Goal: Entertainment & Leisure: Browse casually

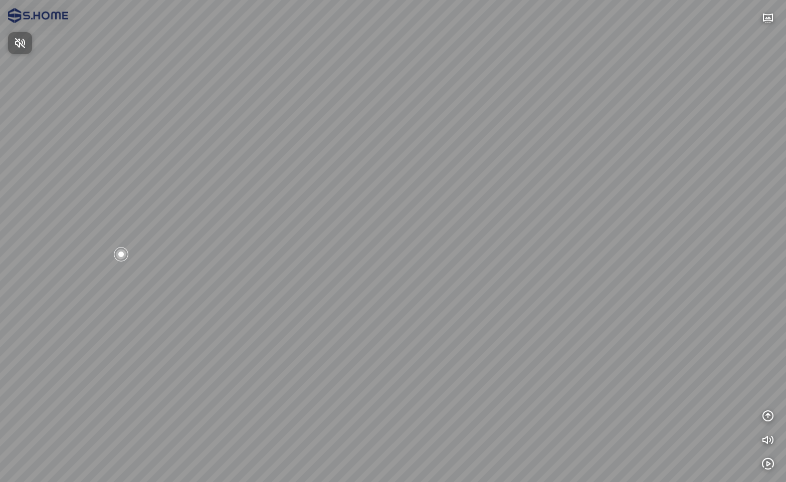
drag, startPoint x: 535, startPoint y: 243, endPoint x: 349, endPoint y: 250, distance: 186.0
click at [338, 250] on div at bounding box center [393, 241] width 786 height 482
drag, startPoint x: 476, startPoint y: 213, endPoint x: 302, endPoint y: 202, distance: 174.2
click at [303, 202] on div at bounding box center [393, 241] width 786 height 482
drag, startPoint x: 339, startPoint y: 209, endPoint x: 260, endPoint y: 210, distance: 79.7
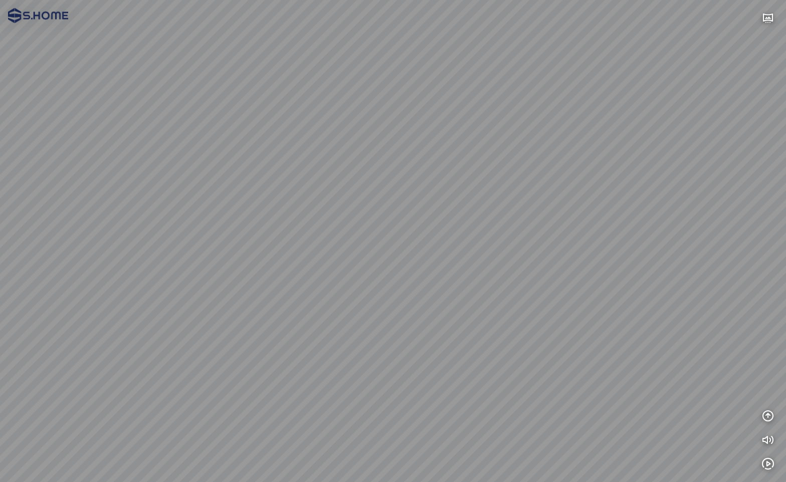
click at [260, 210] on div at bounding box center [393, 241] width 786 height 482
drag, startPoint x: 304, startPoint y: 191, endPoint x: 253, endPoint y: 195, distance: 51.3
click at [253, 195] on div at bounding box center [393, 241] width 786 height 482
click at [398, 390] on div at bounding box center [393, 241] width 786 height 482
drag, startPoint x: 477, startPoint y: 314, endPoint x: 273, endPoint y: 286, distance: 206.8
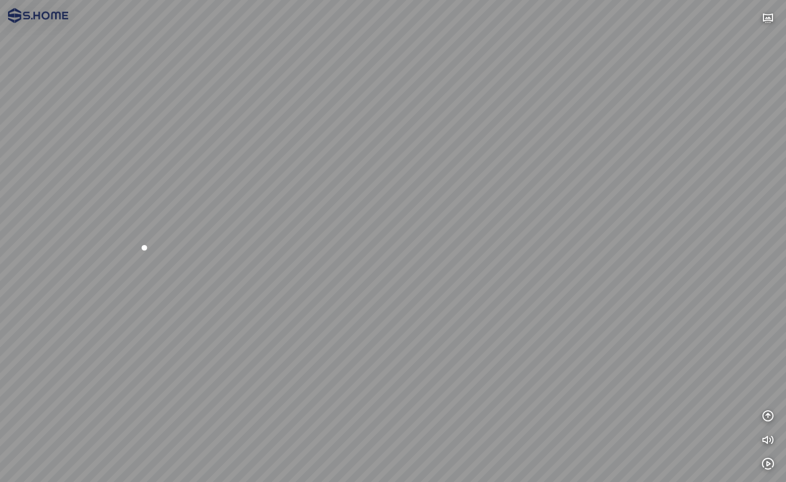
click at [273, 286] on div at bounding box center [393, 241] width 786 height 482
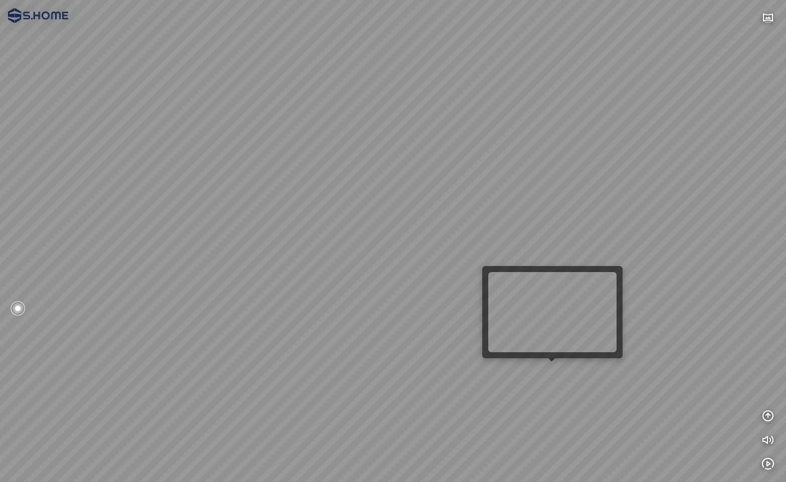
click at [543, 370] on div at bounding box center [393, 241] width 786 height 482
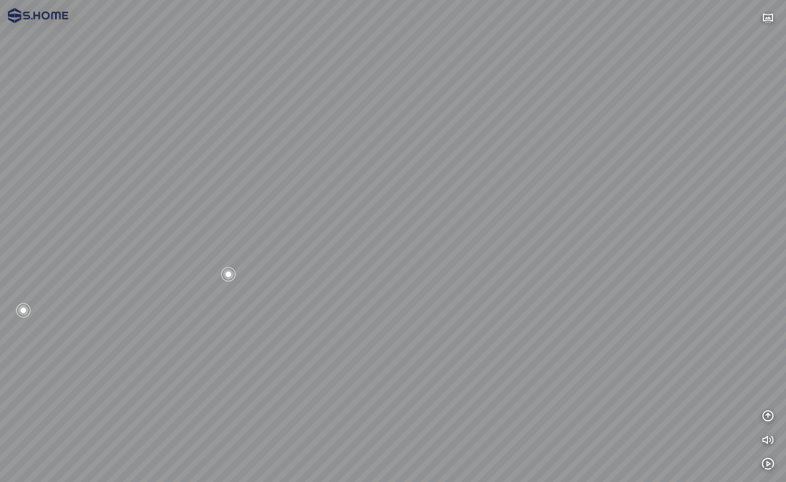
drag, startPoint x: 338, startPoint y: 308, endPoint x: 500, endPoint y: 365, distance: 171.8
click at [500, 365] on div at bounding box center [393, 241] width 786 height 482
click at [493, 301] on div at bounding box center [393, 241] width 786 height 482
drag, startPoint x: 524, startPoint y: 320, endPoint x: 499, endPoint y: 332, distance: 27.6
click at [499, 332] on div at bounding box center [393, 241] width 786 height 482
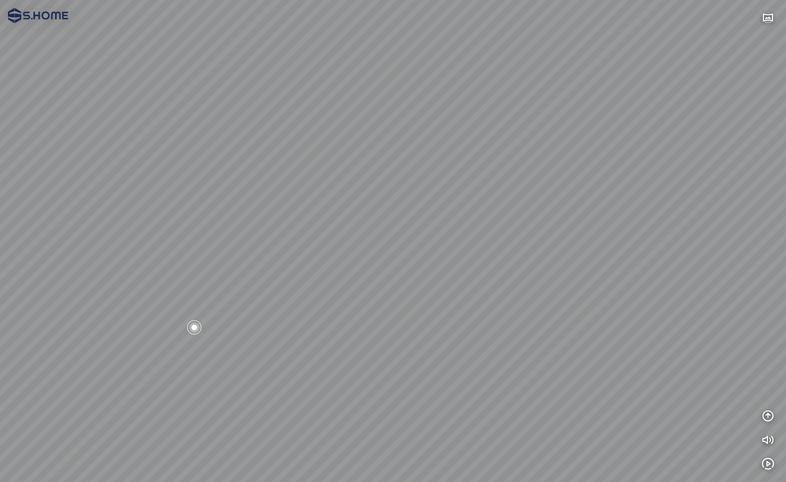
drag, startPoint x: 380, startPoint y: 251, endPoint x: 479, endPoint y: 267, distance: 100.1
click at [515, 261] on div at bounding box center [393, 241] width 786 height 482
click at [406, 258] on div at bounding box center [393, 241] width 786 height 482
drag, startPoint x: 438, startPoint y: 266, endPoint x: 302, endPoint y: 228, distance: 140.8
click at [300, 228] on div at bounding box center [393, 241] width 786 height 482
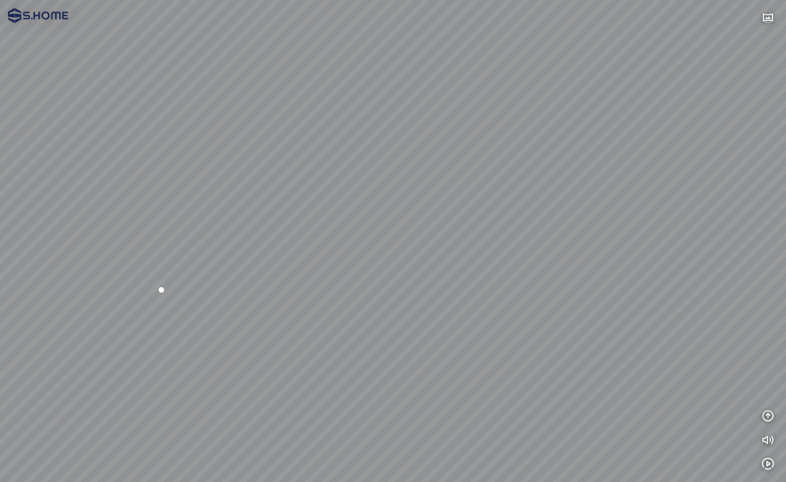
click at [346, 260] on div at bounding box center [393, 241] width 786 height 482
click at [343, 260] on div at bounding box center [393, 241] width 786 height 482
drag, startPoint x: 423, startPoint y: 188, endPoint x: 444, endPoint y: 189, distance: 21.1
click at [443, 189] on div at bounding box center [393, 241] width 786 height 482
drag, startPoint x: 404, startPoint y: 274, endPoint x: 376, endPoint y: 277, distance: 28.2
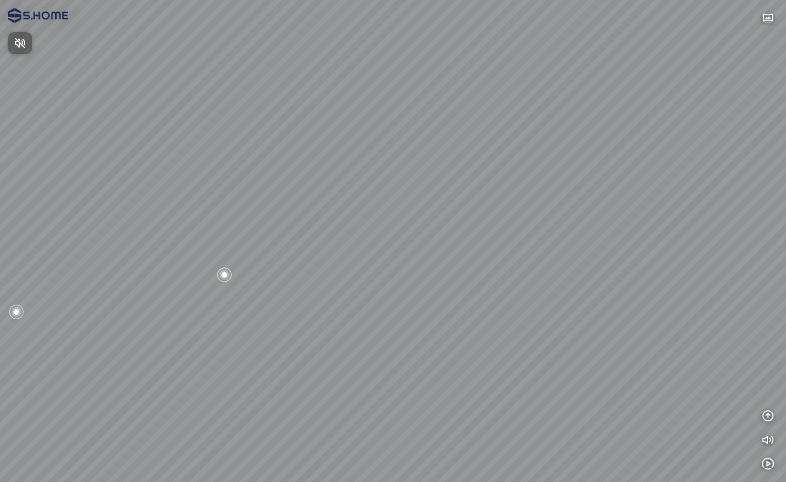
click at [355, 273] on div at bounding box center [393, 241] width 786 height 482
drag, startPoint x: 443, startPoint y: 248, endPoint x: 296, endPoint y: 259, distance: 147.2
click at [288, 255] on div at bounding box center [393, 241] width 786 height 482
click at [412, 270] on div at bounding box center [393, 241] width 786 height 482
click at [475, 269] on div at bounding box center [393, 241] width 786 height 482
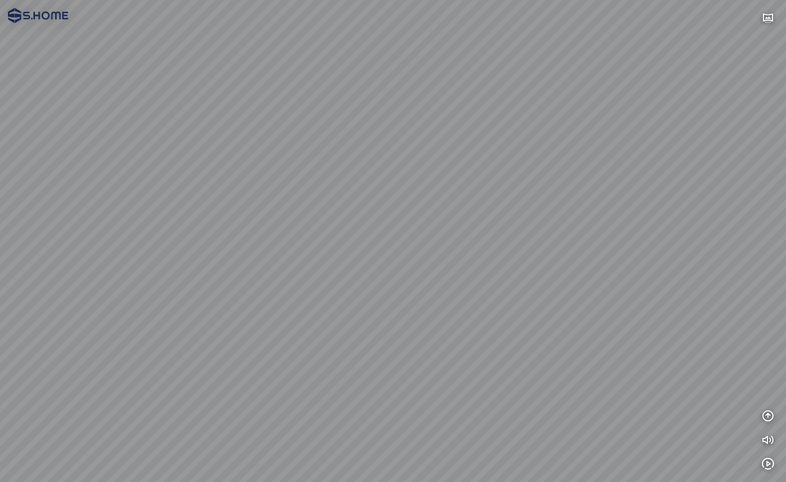
click at [436, 255] on div at bounding box center [393, 241] width 786 height 482
drag, startPoint x: 377, startPoint y: 226, endPoint x: 228, endPoint y: 92, distance: 200.1
click at [229, 89] on div at bounding box center [393, 241] width 786 height 482
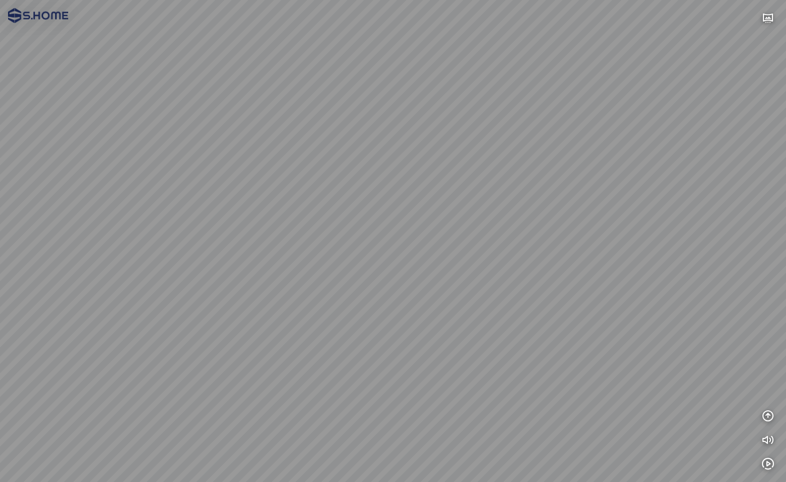
click at [402, 179] on div at bounding box center [393, 241] width 786 height 482
drag, startPoint x: 243, startPoint y: 140, endPoint x: 378, endPoint y: 212, distance: 153.3
click at [378, 212] on div at bounding box center [393, 241] width 786 height 482
click at [275, 311] on div at bounding box center [393, 241] width 786 height 482
drag, startPoint x: 237, startPoint y: 306, endPoint x: -36, endPoint y: 269, distance: 275.5
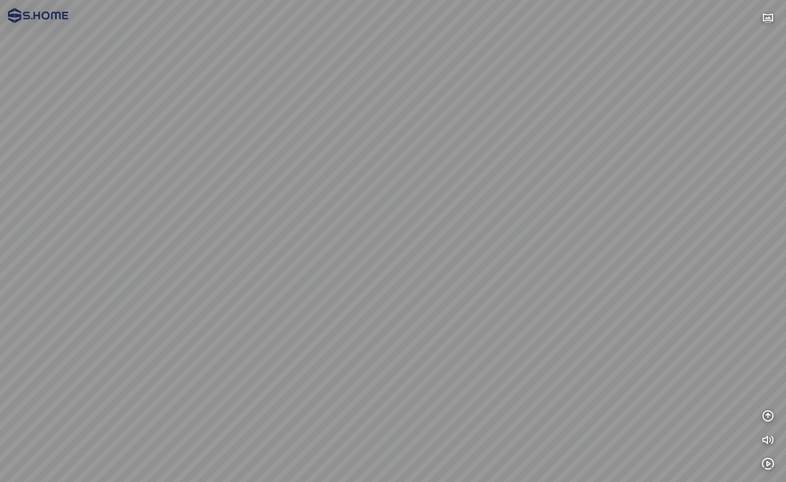
click at [0, 269] on html "INFO: krpano 1.20.8 (build 2020-09-15) INFO: HTML5/Desktop - Chrome 139.0 - Web…" at bounding box center [393, 241] width 786 height 482
drag, startPoint x: 192, startPoint y: 164, endPoint x: 234, endPoint y: 219, distance: 68.6
click at [221, 197] on div at bounding box center [393, 241] width 786 height 482
click at [225, 279] on div at bounding box center [393, 241] width 786 height 482
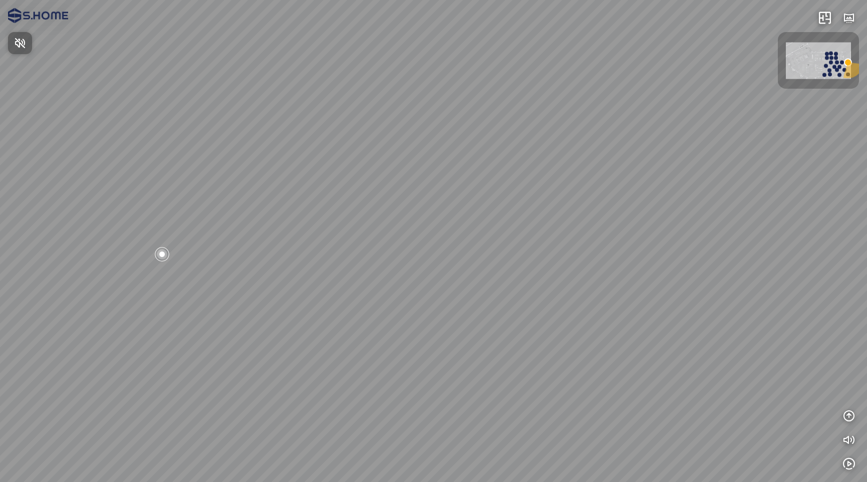
drag, startPoint x: 656, startPoint y: 249, endPoint x: 498, endPoint y: 237, distance: 158.7
click at [490, 235] on div at bounding box center [433, 241] width 867 height 482
drag, startPoint x: 597, startPoint y: 247, endPoint x: 435, endPoint y: 240, distance: 161.9
click at [435, 240] on div at bounding box center [433, 241] width 867 height 482
click at [407, 239] on div at bounding box center [433, 241] width 867 height 482
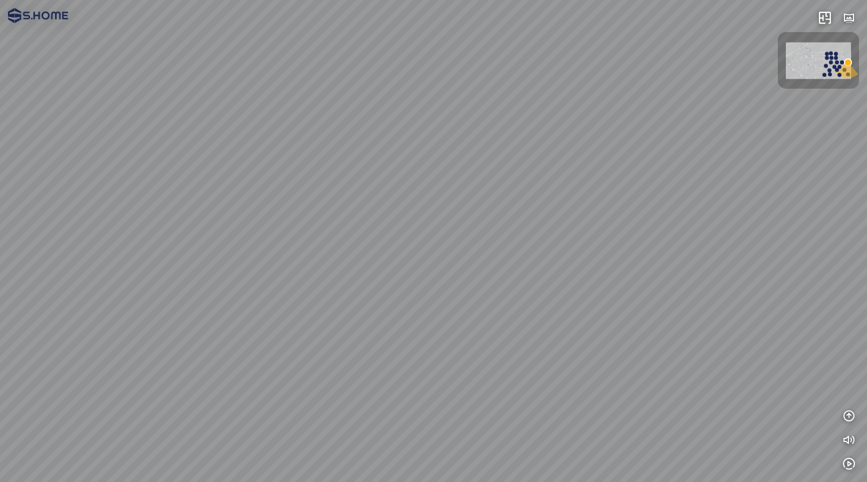
click at [800, 60] on img at bounding box center [818, 60] width 65 height 37
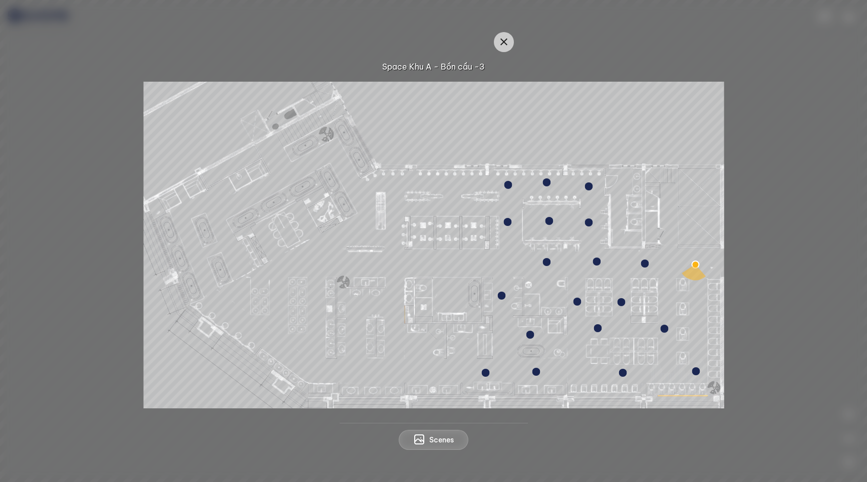
click at [505, 222] on div at bounding box center [508, 222] width 8 height 8
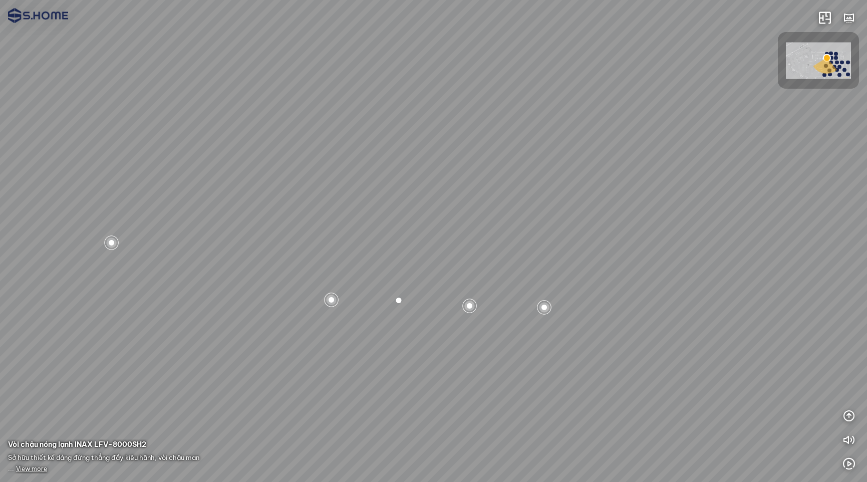
drag, startPoint x: 601, startPoint y: 301, endPoint x: 403, endPoint y: 300, distance: 197.9
click at [403, 300] on div at bounding box center [433, 241] width 867 height 482
drag, startPoint x: 528, startPoint y: 293, endPoint x: 504, endPoint y: 290, distance: 23.8
click at [393, 291] on div at bounding box center [433, 241] width 867 height 482
drag, startPoint x: 580, startPoint y: 232, endPoint x: 468, endPoint y: 287, distance: 124.4
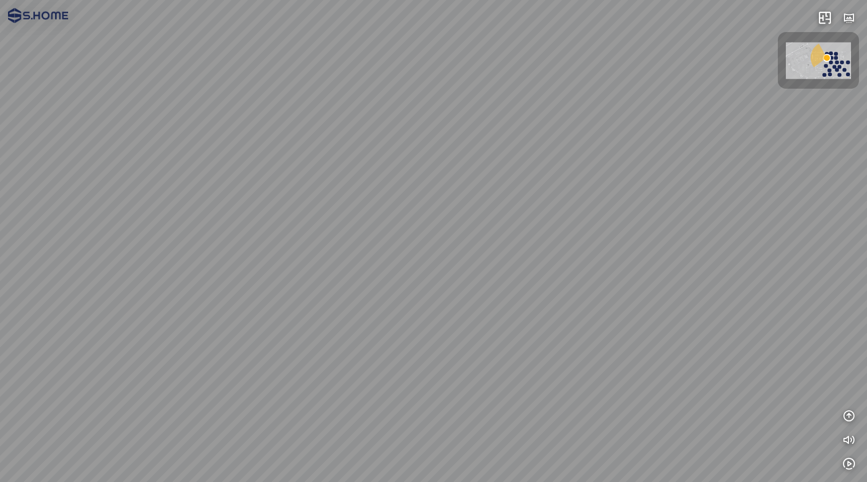
click at [455, 279] on div at bounding box center [433, 241] width 867 height 482
drag, startPoint x: 475, startPoint y: 282, endPoint x: 353, endPoint y: 278, distance: 122.3
click at [360, 277] on div at bounding box center [433, 241] width 867 height 482
drag, startPoint x: 623, startPoint y: 285, endPoint x: 644, endPoint y: 329, distance: 48.6
click at [641, 328] on div at bounding box center [433, 241] width 867 height 482
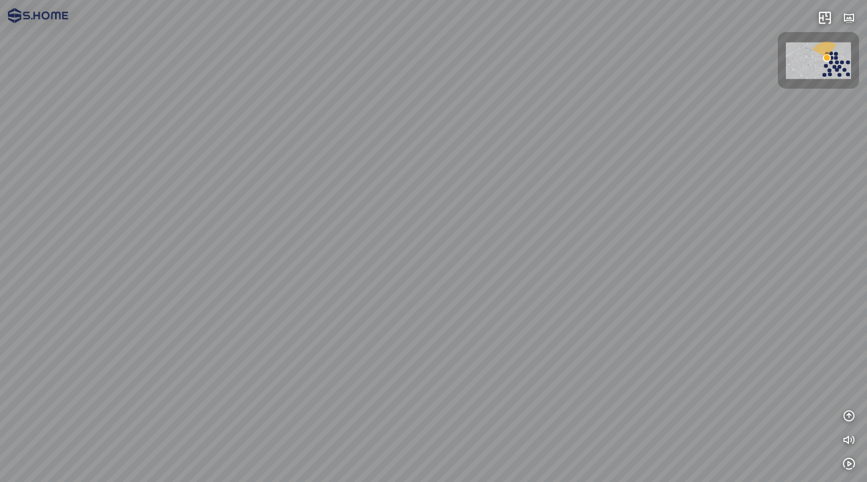
drag, startPoint x: 652, startPoint y: 320, endPoint x: 388, endPoint y: 291, distance: 266.2
click at [390, 291] on div at bounding box center [433, 241] width 867 height 482
drag, startPoint x: 521, startPoint y: 290, endPoint x: 346, endPoint y: 239, distance: 181.6
click at [346, 239] on div at bounding box center [433, 241] width 867 height 482
click at [803, 67] on img at bounding box center [818, 60] width 65 height 37
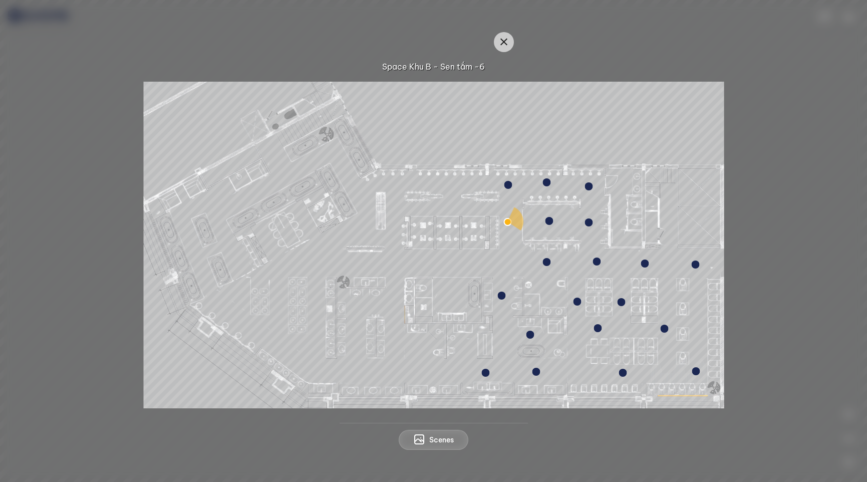
click at [622, 304] on div at bounding box center [621, 302] width 8 height 8
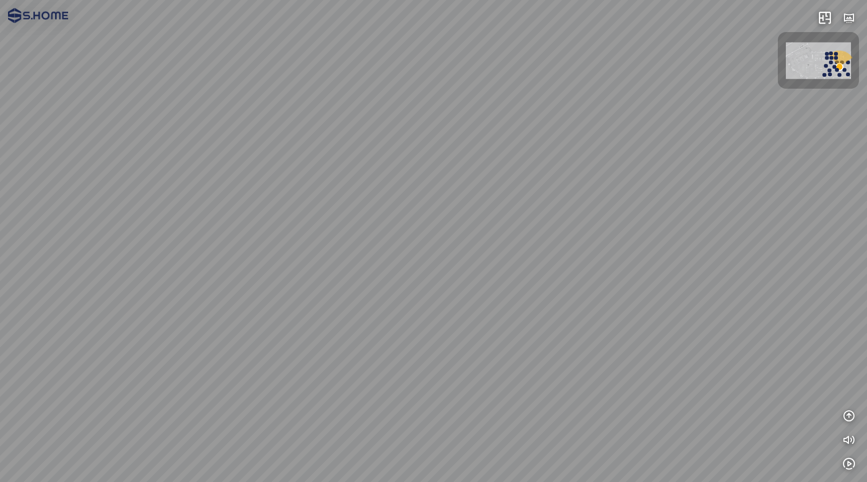
drag, startPoint x: 707, startPoint y: 316, endPoint x: 735, endPoint y: 325, distance: 29.0
click at [735, 325] on div at bounding box center [433, 241] width 867 height 482
drag, startPoint x: 583, startPoint y: 289, endPoint x: 684, endPoint y: 299, distance: 101.3
click at [680, 299] on div at bounding box center [433, 241] width 867 height 482
drag, startPoint x: 574, startPoint y: 273, endPoint x: 602, endPoint y: 281, distance: 29.2
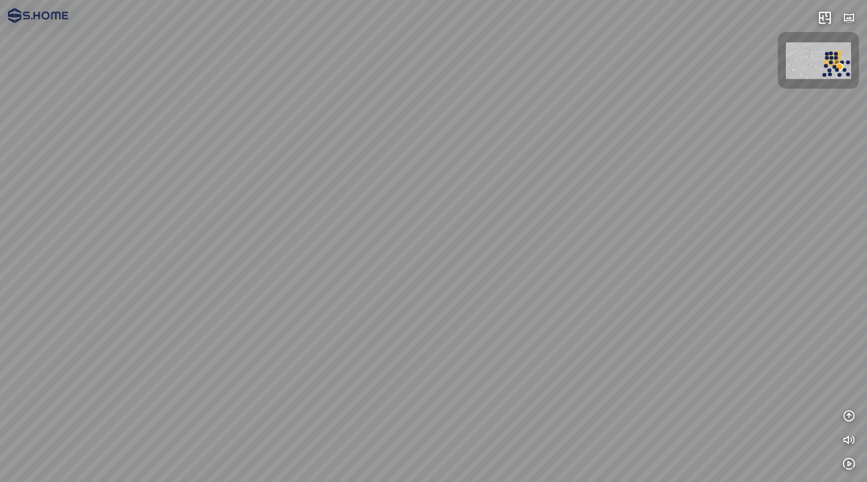
click at [622, 280] on div at bounding box center [433, 241] width 867 height 482
click at [830, 75] on div at bounding box center [830, 75] width 4 height 4
click at [798, 45] on img at bounding box center [818, 60] width 65 height 37
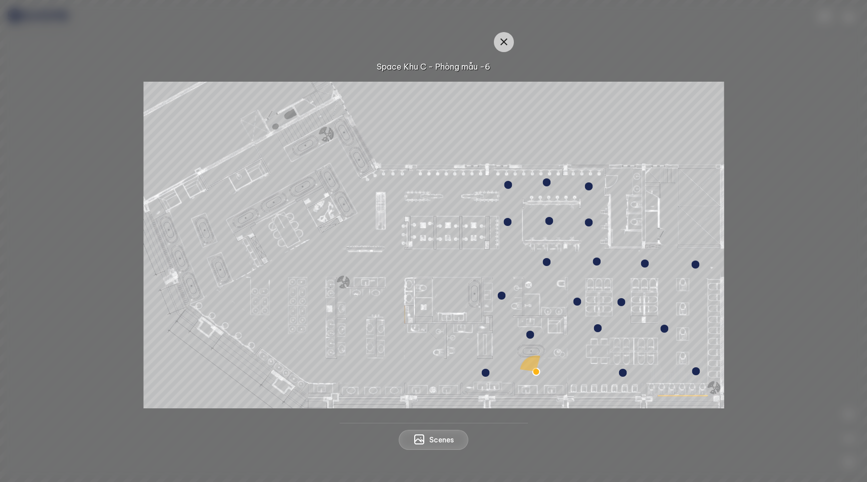
click at [700, 105] on img at bounding box center [433, 245] width 581 height 327
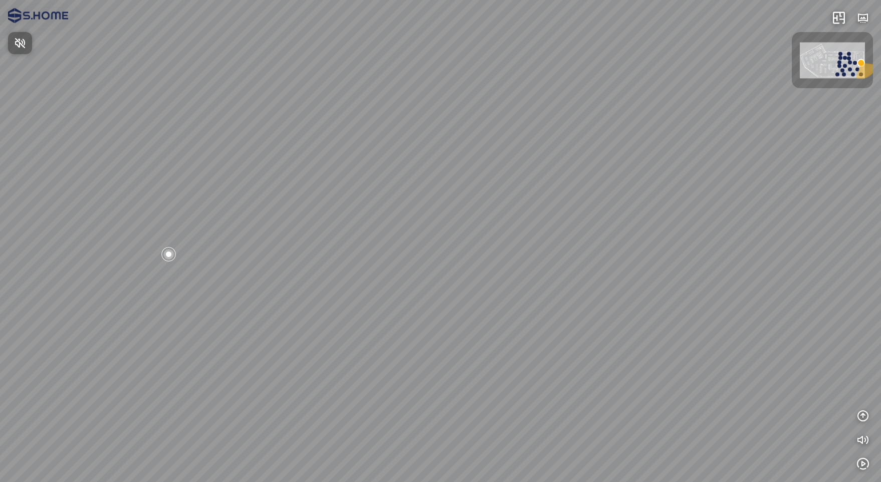
drag, startPoint x: 679, startPoint y: 169, endPoint x: 502, endPoint y: 154, distance: 178.0
click at [473, 146] on div at bounding box center [440, 241] width 881 height 482
drag, startPoint x: 648, startPoint y: 156, endPoint x: 472, endPoint y: 134, distance: 177.2
click at [472, 133] on div at bounding box center [440, 241] width 881 height 482
drag, startPoint x: 534, startPoint y: 124, endPoint x: 455, endPoint y: 122, distance: 78.7
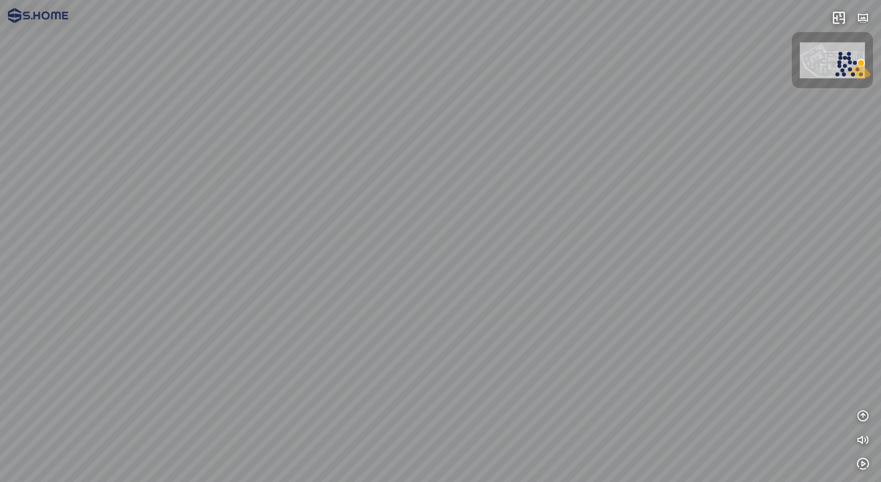
click at [435, 114] on div at bounding box center [440, 241] width 881 height 482
drag, startPoint x: 477, startPoint y: 138, endPoint x: 646, endPoint y: 146, distance: 169.1
click at [575, 142] on div at bounding box center [440, 241] width 881 height 482
drag, startPoint x: 629, startPoint y: 152, endPoint x: 395, endPoint y: 141, distance: 234.7
click at [395, 141] on div at bounding box center [440, 241] width 881 height 482
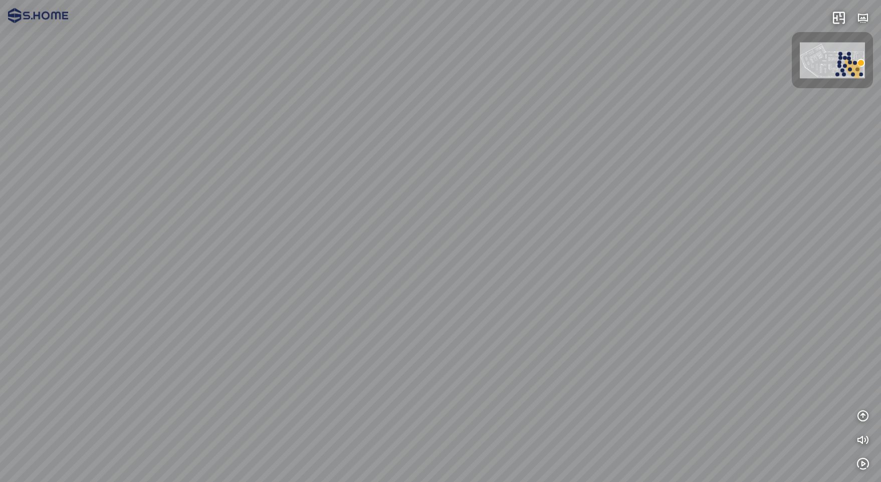
drag, startPoint x: 525, startPoint y: 155, endPoint x: 213, endPoint y: 127, distance: 313.0
click at [212, 127] on div at bounding box center [440, 241] width 881 height 482
drag, startPoint x: 535, startPoint y: 154, endPoint x: 303, endPoint y: 145, distance: 232.2
click at [303, 145] on div at bounding box center [440, 241] width 881 height 482
drag, startPoint x: 476, startPoint y: 151, endPoint x: 627, endPoint y: 193, distance: 157.1
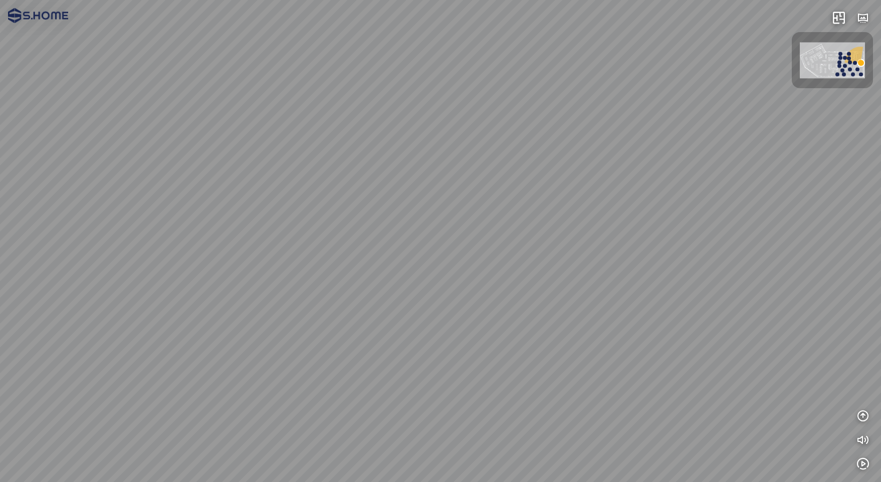
click at [627, 193] on div at bounding box center [440, 241] width 881 height 482
drag, startPoint x: 555, startPoint y: 216, endPoint x: 735, endPoint y: 213, distance: 179.4
click at [708, 213] on div at bounding box center [440, 241] width 881 height 482
drag, startPoint x: 640, startPoint y: 183, endPoint x: 701, endPoint y: 185, distance: 61.2
click at [701, 185] on div at bounding box center [440, 241] width 881 height 482
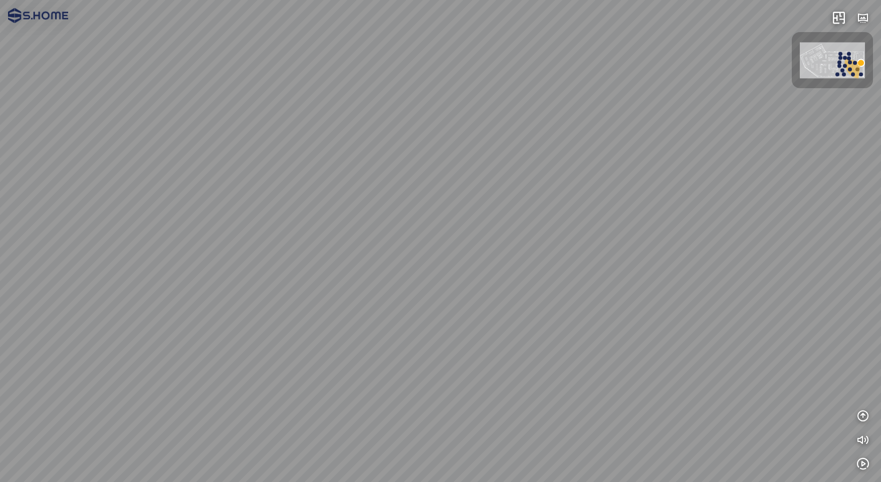
drag, startPoint x: 605, startPoint y: 175, endPoint x: 700, endPoint y: 185, distance: 95.2
click at [710, 180] on div at bounding box center [440, 241] width 881 height 482
drag, startPoint x: 580, startPoint y: 171, endPoint x: 734, endPoint y: 168, distance: 153.8
click at [728, 168] on div at bounding box center [440, 241] width 881 height 482
drag, startPoint x: 669, startPoint y: 174, endPoint x: 576, endPoint y: 162, distance: 93.5
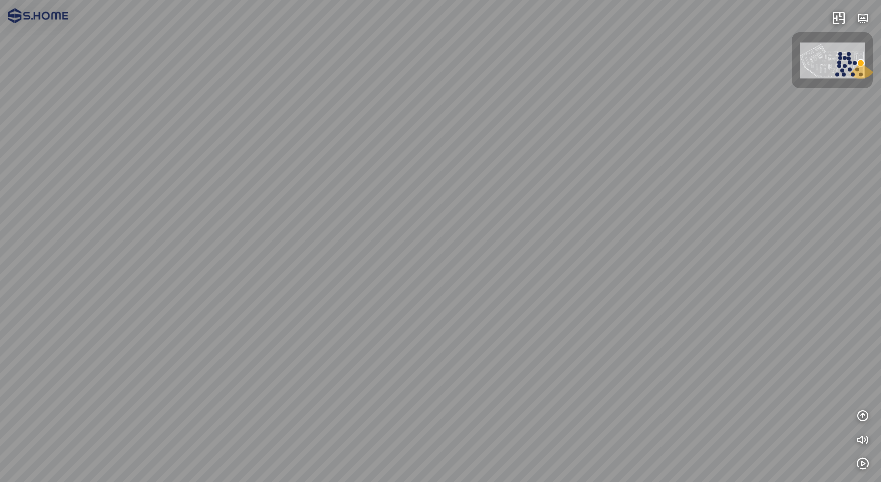
click at [576, 161] on div at bounding box center [440, 241] width 881 height 482
drag, startPoint x: 630, startPoint y: 148, endPoint x: 593, endPoint y: 155, distance: 37.2
click at [562, 153] on div at bounding box center [440, 241] width 881 height 482
click at [836, 61] on img at bounding box center [832, 61] width 65 height 36
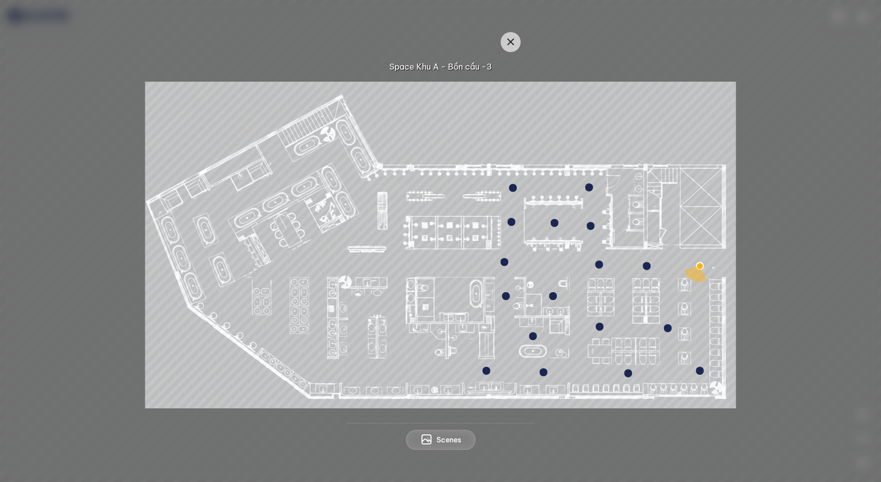
click at [504, 261] on div at bounding box center [504, 262] width 8 height 8
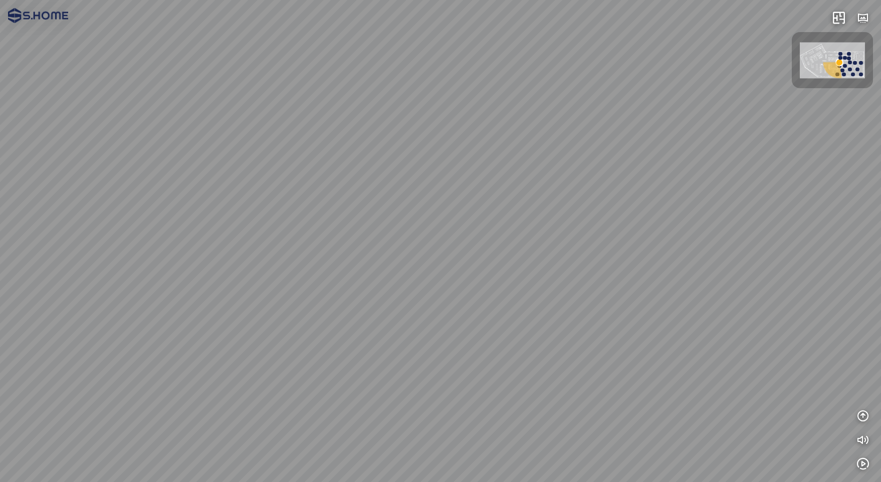
drag, startPoint x: 566, startPoint y: 278, endPoint x: 768, endPoint y: 304, distance: 203.5
click at [806, 306] on div at bounding box center [440, 241] width 881 height 482
drag, startPoint x: 637, startPoint y: 265, endPoint x: 559, endPoint y: 284, distance: 80.0
click at [537, 285] on div at bounding box center [440, 241] width 881 height 482
drag, startPoint x: 541, startPoint y: 251, endPoint x: 735, endPoint y: 273, distance: 195.6
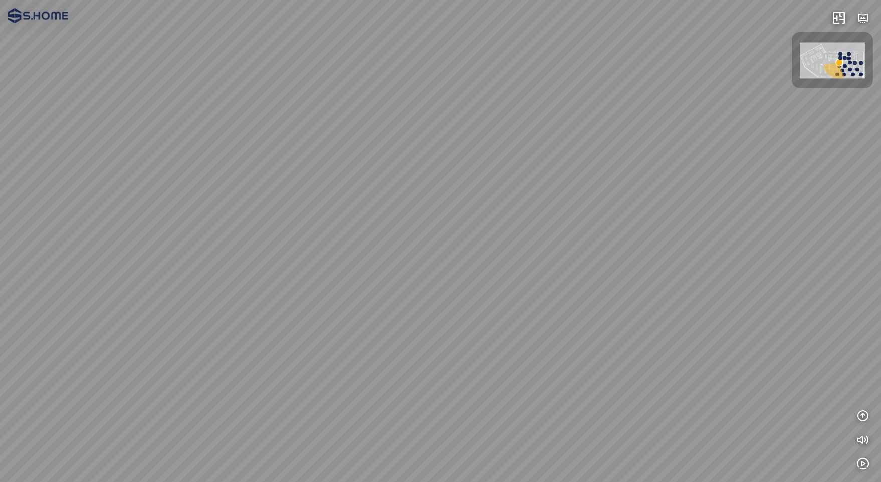
click at [747, 266] on div at bounding box center [440, 241] width 881 height 482
drag, startPoint x: 553, startPoint y: 229, endPoint x: 706, endPoint y: 249, distance: 154.6
click at [688, 244] on div at bounding box center [440, 241] width 881 height 482
drag, startPoint x: 718, startPoint y: 248, endPoint x: 531, endPoint y: 248, distance: 187.4
click at [533, 248] on div at bounding box center [440, 241] width 881 height 482
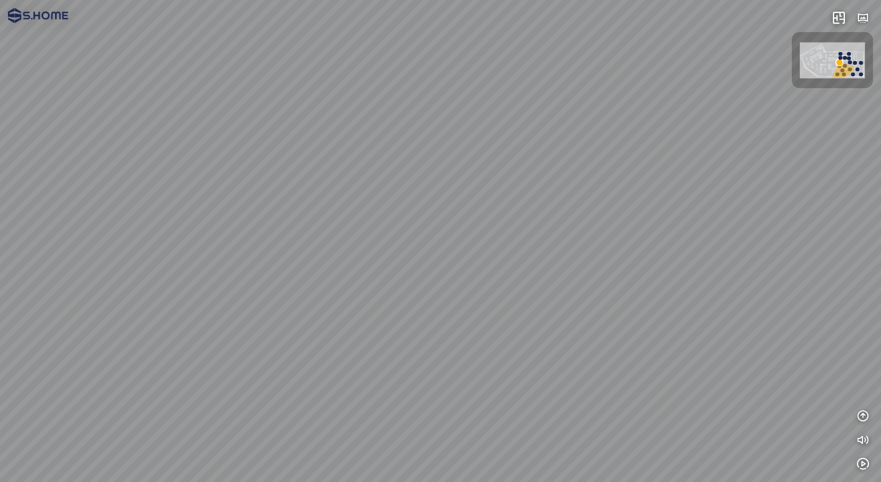
drag, startPoint x: 606, startPoint y: 252, endPoint x: 459, endPoint y: 246, distance: 146.9
click at [464, 246] on div at bounding box center [440, 241] width 881 height 482
click at [810, 63] on img at bounding box center [832, 61] width 65 height 36
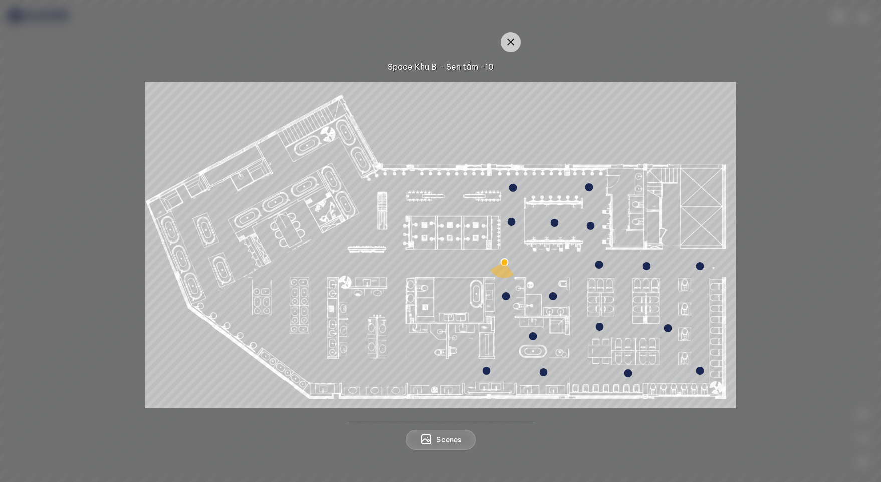
click at [568, 88] on img at bounding box center [440, 245] width 591 height 327
click at [505, 38] on icon "button" at bounding box center [511, 42] width 12 height 12
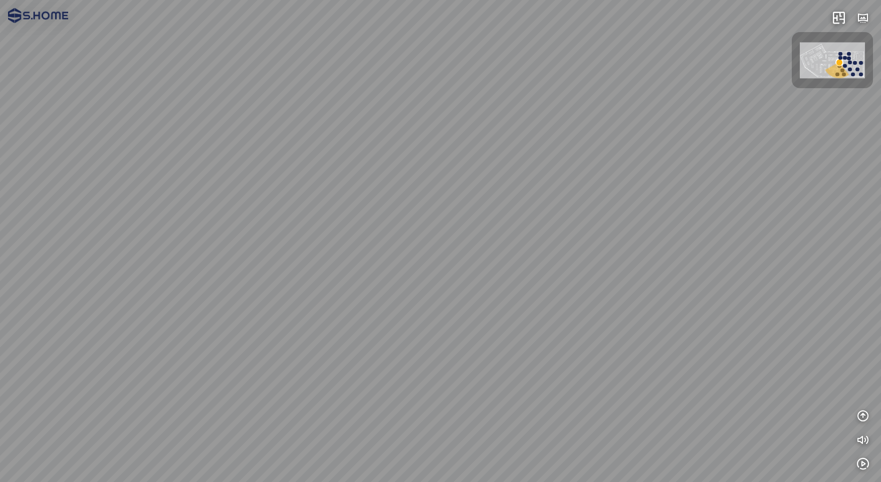
click at [808, 76] on img at bounding box center [832, 61] width 65 height 36
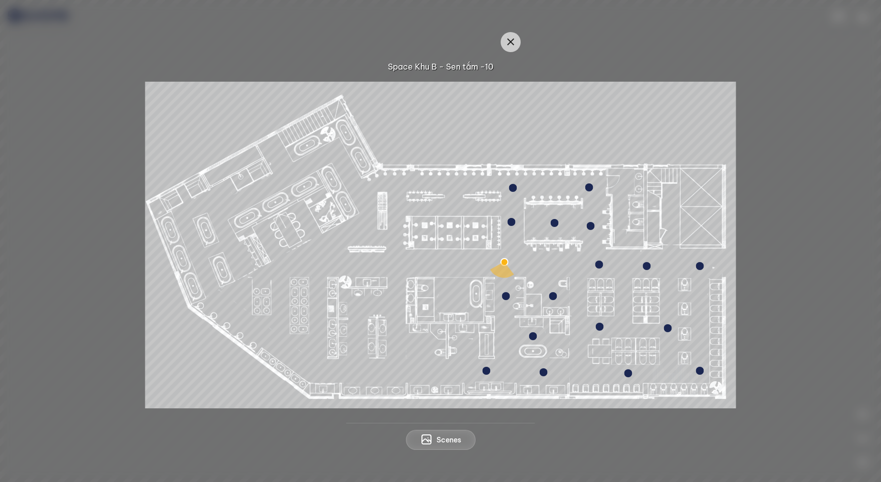
click at [536, 110] on img at bounding box center [440, 245] width 591 height 327
click at [506, 46] on icon "button" at bounding box center [511, 42] width 12 height 12
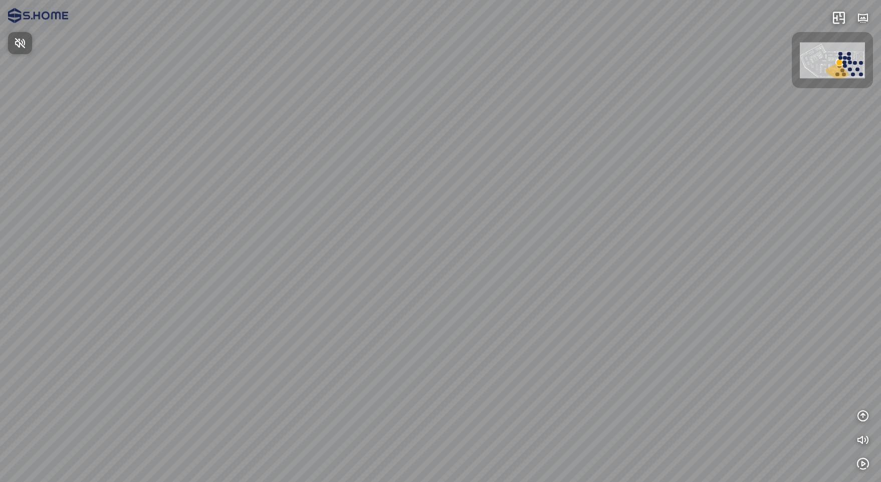
click at [822, 69] on div at bounding box center [440, 241] width 881 height 482
click at [799, 70] on div at bounding box center [832, 60] width 81 height 56
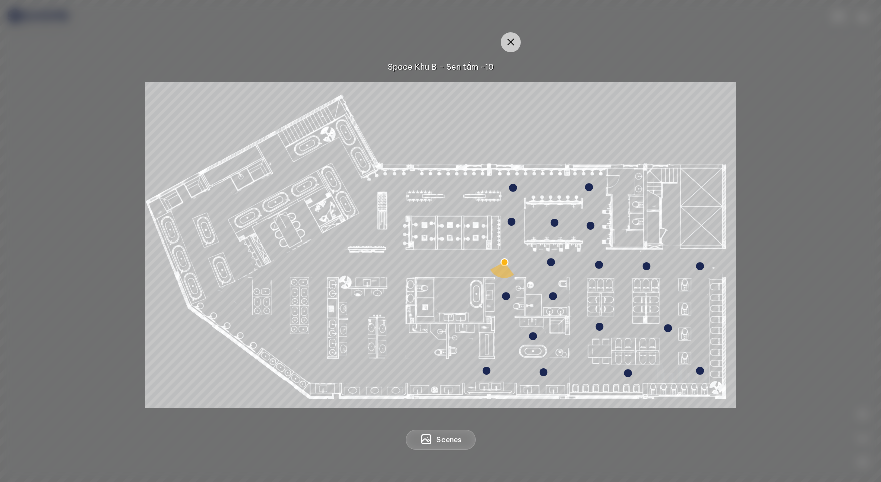
click at [531, 335] on div at bounding box center [533, 336] width 8 height 8
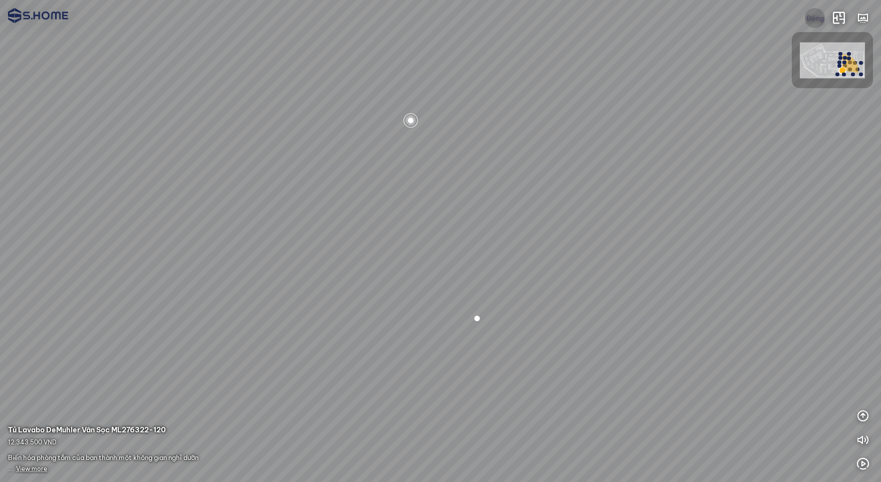
click at [816, 17] on button "Đóng" at bounding box center [815, 18] width 20 height 20
click at [807, 69] on span "Mở" at bounding box center [810, 68] width 12 height 13
drag, startPoint x: 470, startPoint y: 155, endPoint x: 509, endPoint y: 153, distance: 38.1
click at [509, 153] on div at bounding box center [440, 241] width 881 height 482
drag, startPoint x: 472, startPoint y: 207, endPoint x: 452, endPoint y: 250, distance: 47.1
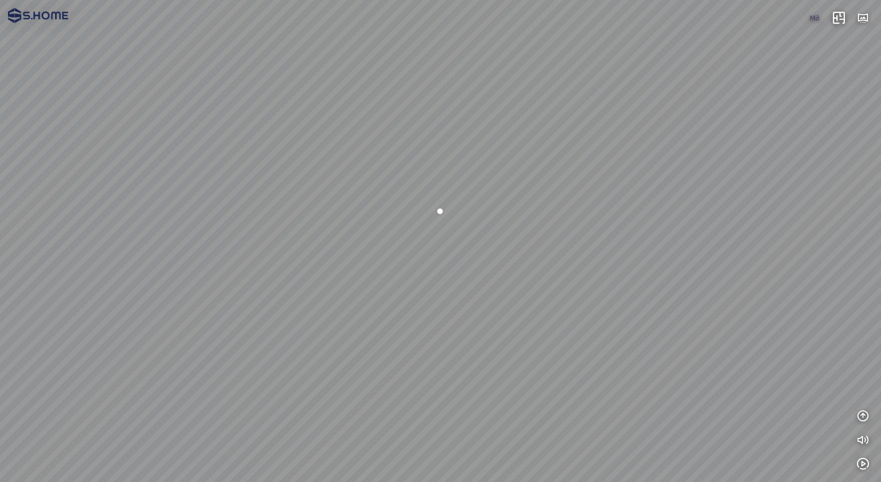
click at [451, 250] on div at bounding box center [440, 241] width 881 height 482
drag, startPoint x: 400, startPoint y: 232, endPoint x: 376, endPoint y: 225, distance: 25.1
click at [363, 230] on div at bounding box center [440, 241] width 881 height 482
drag, startPoint x: 392, startPoint y: 184, endPoint x: 434, endPoint y: 265, distance: 90.8
click at [433, 266] on div at bounding box center [440, 241] width 881 height 482
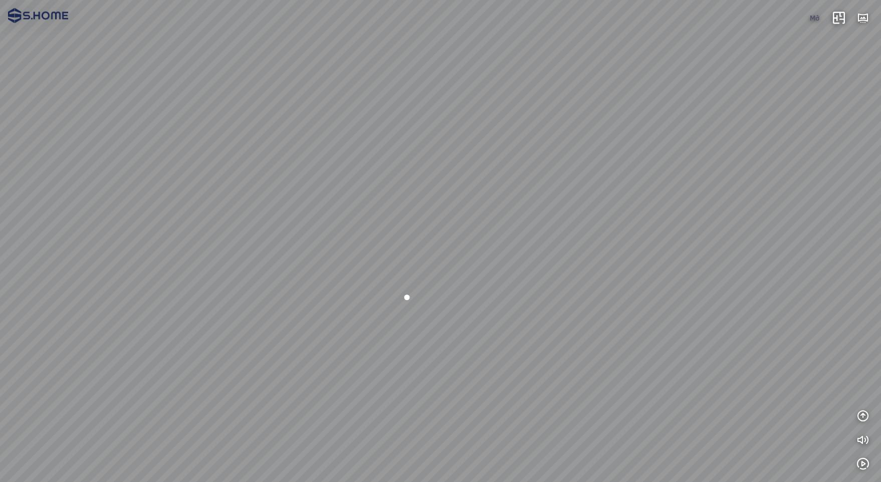
drag, startPoint x: 452, startPoint y: 243, endPoint x: 480, endPoint y: 239, distance: 27.8
click at [480, 239] on div at bounding box center [440, 241] width 881 height 482
drag, startPoint x: 381, startPoint y: 249, endPoint x: 534, endPoint y: 169, distance: 172.1
click at [489, 187] on div at bounding box center [440, 241] width 881 height 482
click at [807, 21] on button "Mở" at bounding box center [815, 18] width 20 height 20
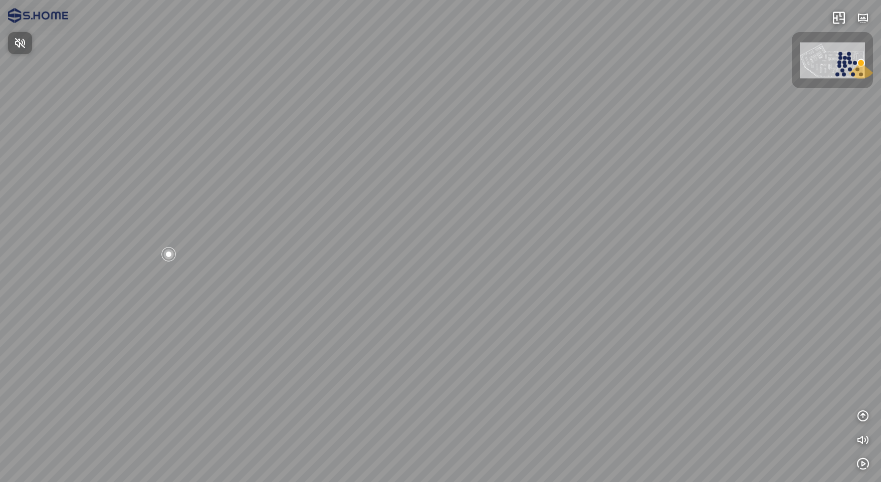
drag, startPoint x: 640, startPoint y: 246, endPoint x: 470, endPoint y: 231, distance: 170.4
click at [470, 231] on div at bounding box center [440, 241] width 881 height 482
drag, startPoint x: 568, startPoint y: 227, endPoint x: 256, endPoint y: 222, distance: 312.7
click at [256, 222] on div at bounding box center [440, 241] width 881 height 482
drag, startPoint x: 351, startPoint y: 204, endPoint x: 245, endPoint y: 227, distance: 108.6
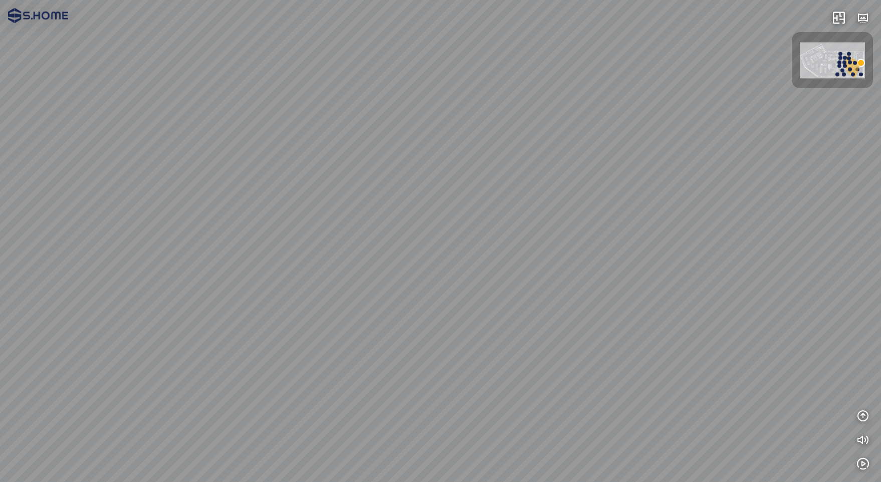
click at [245, 229] on div at bounding box center [440, 241] width 881 height 482
drag, startPoint x: 366, startPoint y: 214, endPoint x: 273, endPoint y: 221, distance: 92.9
click at [273, 221] on div at bounding box center [440, 241] width 881 height 482
drag, startPoint x: 326, startPoint y: 218, endPoint x: 381, endPoint y: 208, distance: 55.5
click at [360, 208] on div at bounding box center [440, 241] width 881 height 482
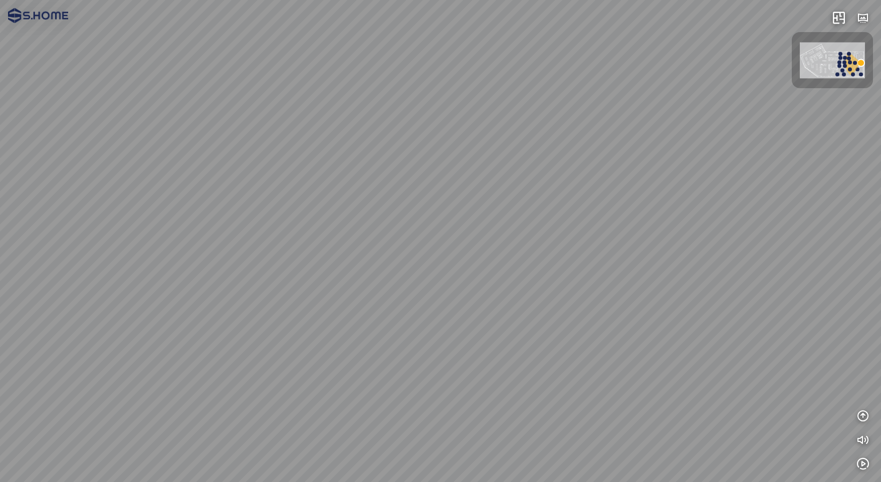
drag, startPoint x: 371, startPoint y: 207, endPoint x: 436, endPoint y: 177, distance: 72.0
click at [435, 178] on div at bounding box center [440, 241] width 881 height 482
click at [474, 319] on div at bounding box center [440, 241] width 881 height 482
drag, startPoint x: 459, startPoint y: 284, endPoint x: 424, endPoint y: 327, distance: 55.2
click at [424, 327] on div at bounding box center [440, 241] width 881 height 482
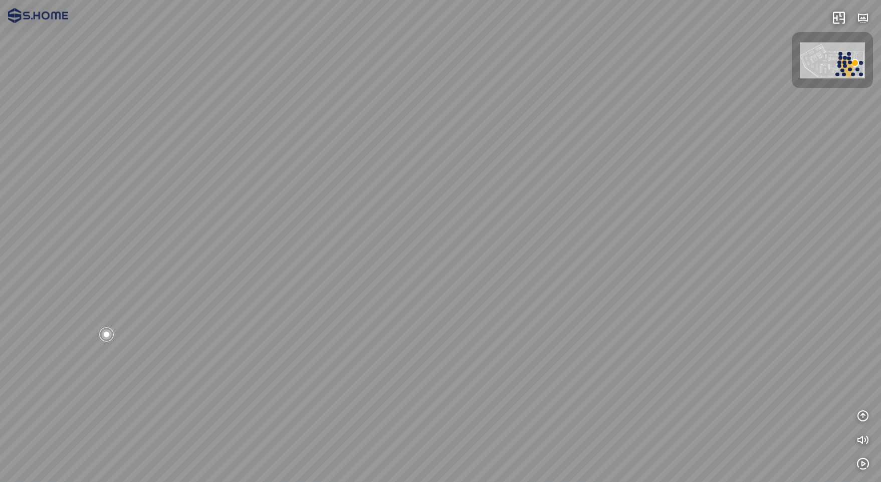
drag, startPoint x: 358, startPoint y: 327, endPoint x: 414, endPoint y: 308, distance: 59.7
click at [412, 308] on div at bounding box center [440, 241] width 881 height 482
drag, startPoint x: 414, startPoint y: 308, endPoint x: 525, endPoint y: 288, distance: 112.0
click at [525, 288] on div at bounding box center [440, 241] width 881 height 482
drag, startPoint x: 402, startPoint y: 295, endPoint x: 456, endPoint y: 297, distance: 54.6
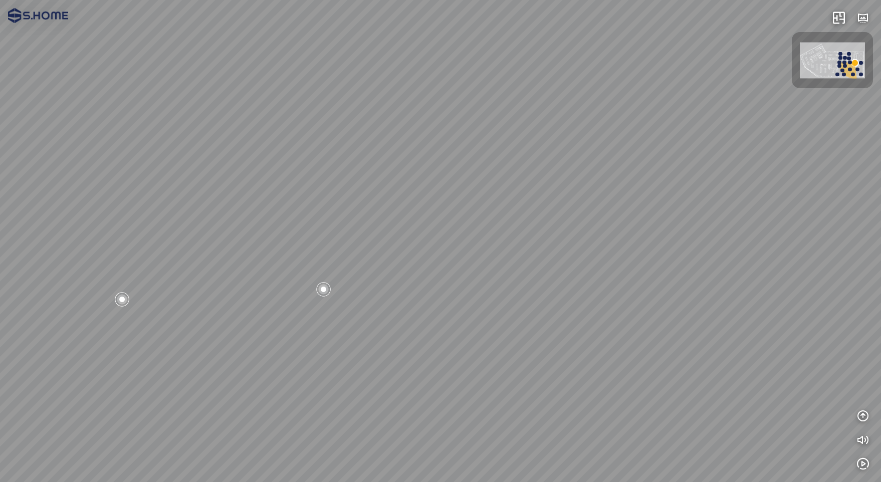
click at [456, 297] on div at bounding box center [440, 241] width 881 height 482
click at [434, 302] on div at bounding box center [440, 241] width 881 height 482
drag, startPoint x: 472, startPoint y: 309, endPoint x: 442, endPoint y: 148, distance: 163.5
click at [436, 140] on div at bounding box center [440, 241] width 881 height 482
drag, startPoint x: 396, startPoint y: 248, endPoint x: 340, endPoint y: 249, distance: 55.6
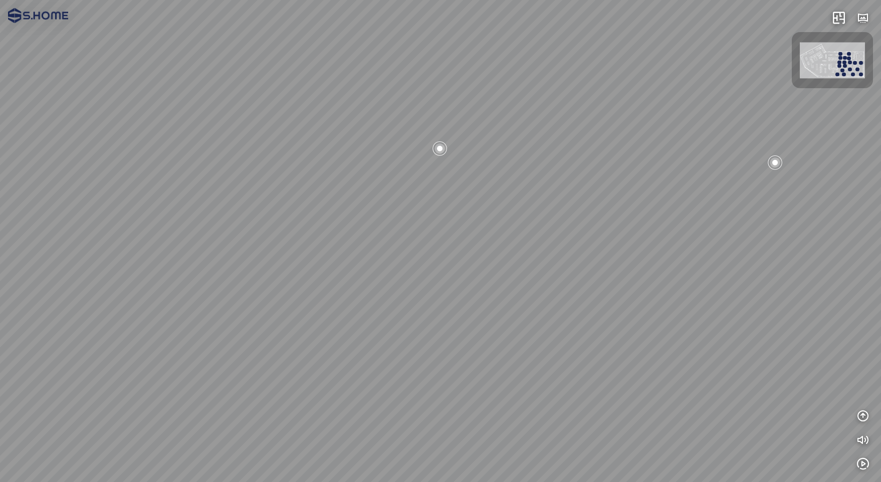
click at [340, 248] on div at bounding box center [440, 241] width 881 height 482
drag, startPoint x: 442, startPoint y: 288, endPoint x: 356, endPoint y: 273, distance: 87.5
click at [356, 273] on div at bounding box center [440, 241] width 881 height 482
drag, startPoint x: 513, startPoint y: 299, endPoint x: 504, endPoint y: 334, distance: 36.8
click at [504, 334] on div at bounding box center [440, 241] width 881 height 482
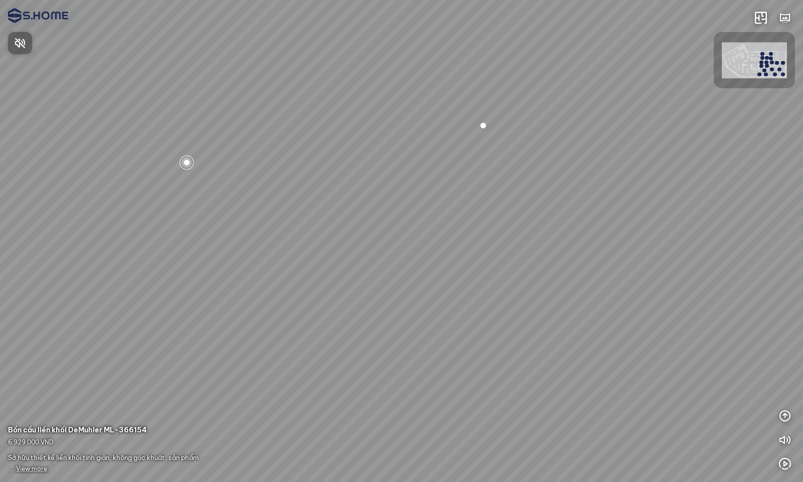
click at [732, 74] on div at bounding box center [401, 241] width 803 height 482
click at [732, 74] on img at bounding box center [753, 61] width 65 height 36
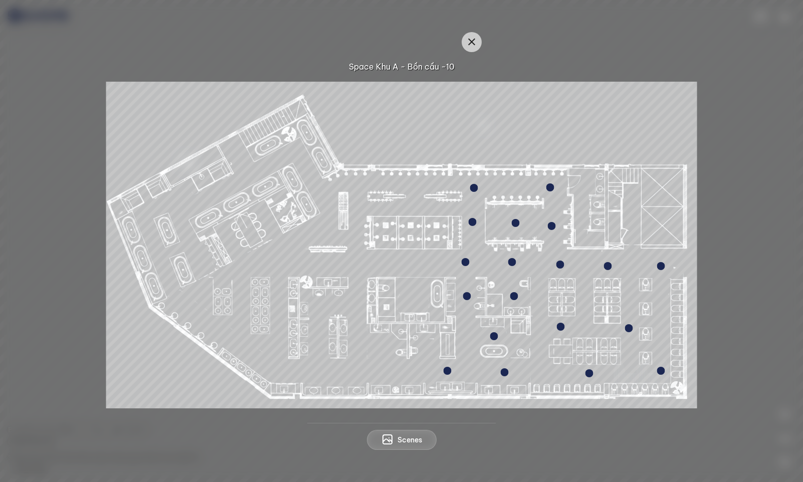
click at [473, 221] on div at bounding box center [472, 222] width 8 height 8
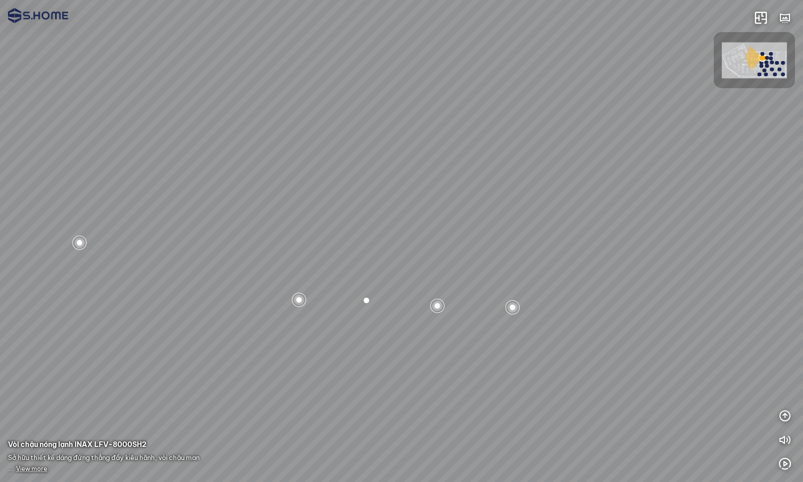
click at [33, 469] on span "View more" at bounding box center [31, 469] width 31 height 8
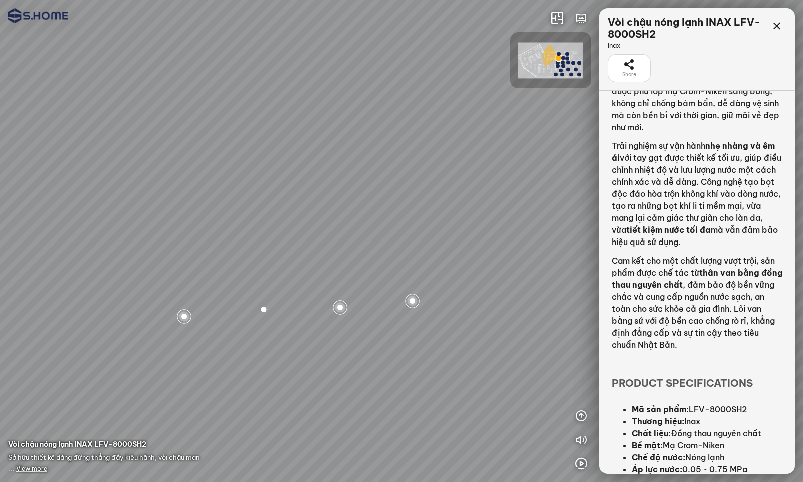
scroll to position [103, 0]
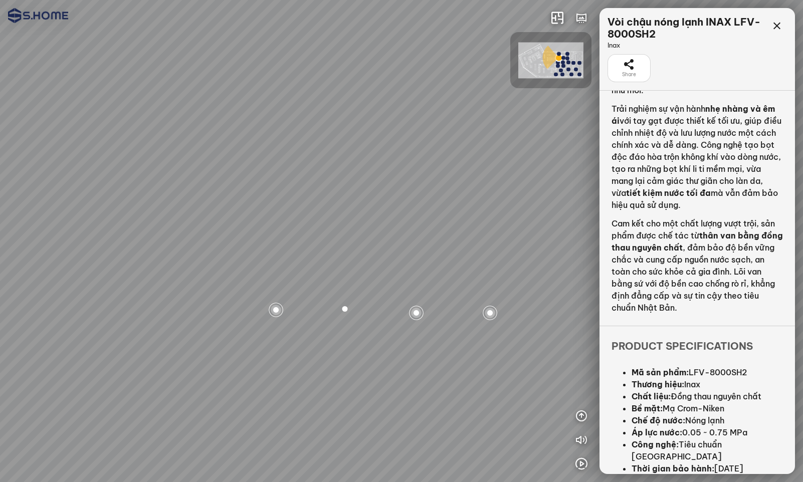
drag, startPoint x: 385, startPoint y: 347, endPoint x: 467, endPoint y: 355, distance: 82.0
click at [467, 355] on div at bounding box center [401, 241] width 803 height 482
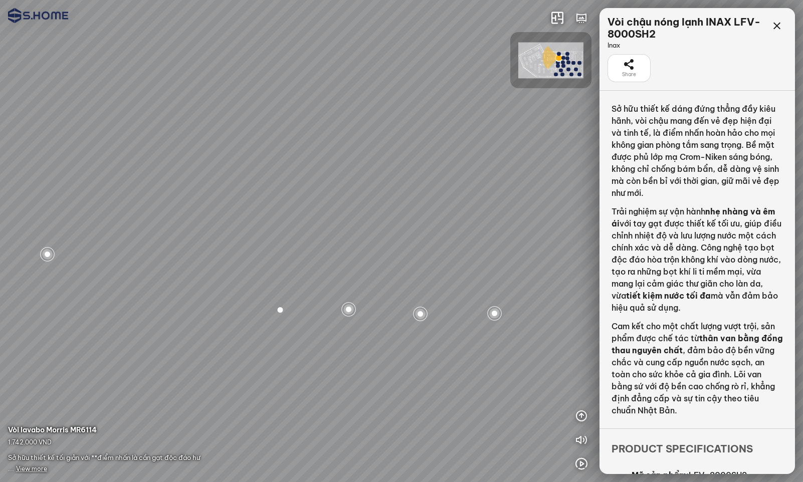
click at [348, 310] on div at bounding box center [348, 309] width 17 height 17
click at [40, 470] on span "View more" at bounding box center [31, 469] width 31 height 8
drag, startPoint x: 260, startPoint y: 317, endPoint x: 348, endPoint y: 318, distance: 88.7
click at [348, 318] on div at bounding box center [401, 241] width 803 height 482
click at [33, 469] on span "View more" at bounding box center [31, 469] width 31 height 8
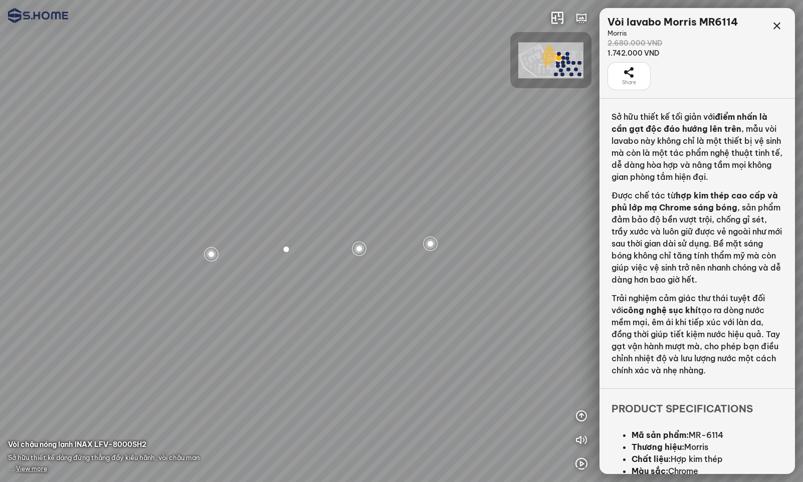
drag, startPoint x: 217, startPoint y: 314, endPoint x: 350, endPoint y: 326, distance: 133.3
click at [318, 324] on div at bounding box center [401, 241] width 803 height 482
drag, startPoint x: 351, startPoint y: 338, endPoint x: 37, endPoint y: 289, distance: 318.0
click at [77, 290] on div at bounding box center [401, 241] width 803 height 482
click at [72, 318] on div at bounding box center [401, 241] width 803 height 482
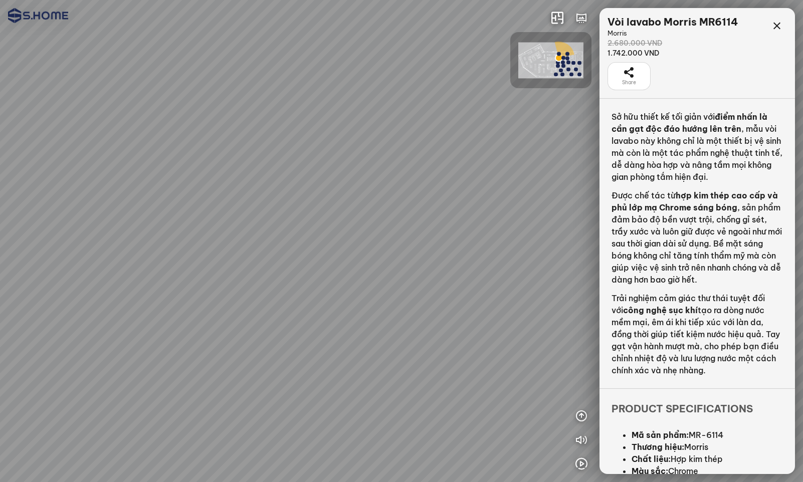
drag, startPoint x: 272, startPoint y: 330, endPoint x: 249, endPoint y: 366, distance: 42.8
click at [249, 366] on div at bounding box center [401, 241] width 803 height 482
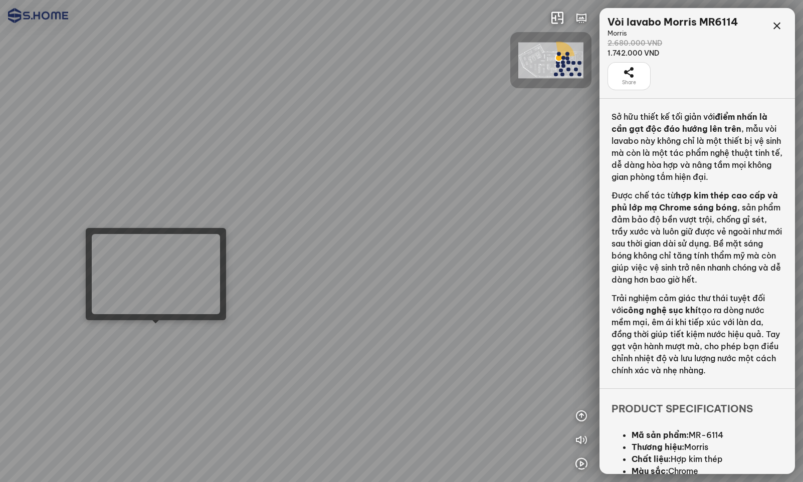
click at [159, 330] on div at bounding box center [401, 241] width 803 height 482
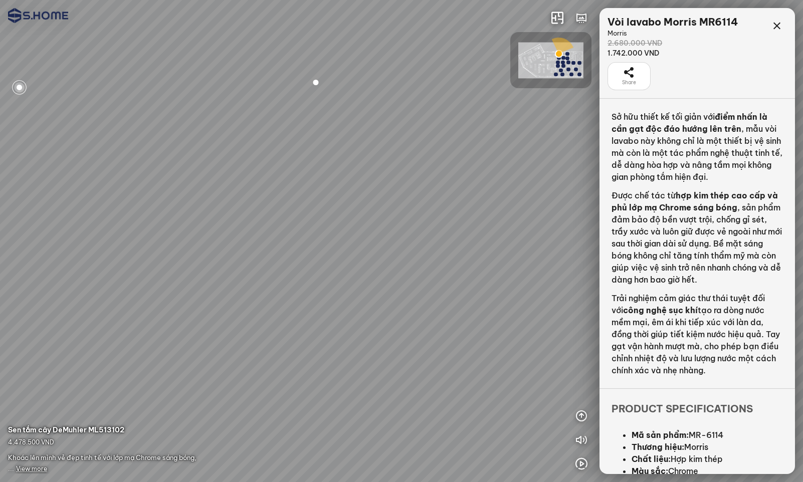
click at [41, 466] on span "View more" at bounding box center [31, 469] width 31 height 8
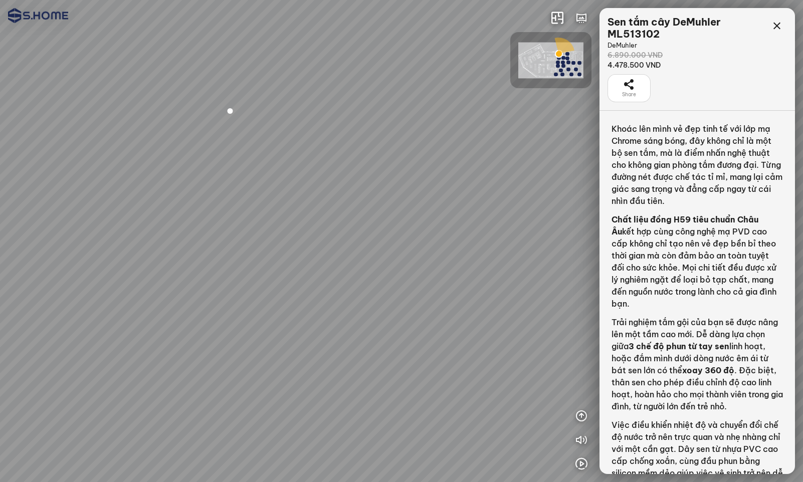
drag, startPoint x: 244, startPoint y: 232, endPoint x: 367, endPoint y: 318, distance: 150.5
click at [397, 331] on div at bounding box center [401, 241] width 803 height 482
drag, startPoint x: 360, startPoint y: 315, endPoint x: 424, endPoint y: 329, distance: 65.5
click at [424, 329] on div at bounding box center [401, 241] width 803 height 482
click at [30, 471] on span "View more" at bounding box center [31, 469] width 31 height 8
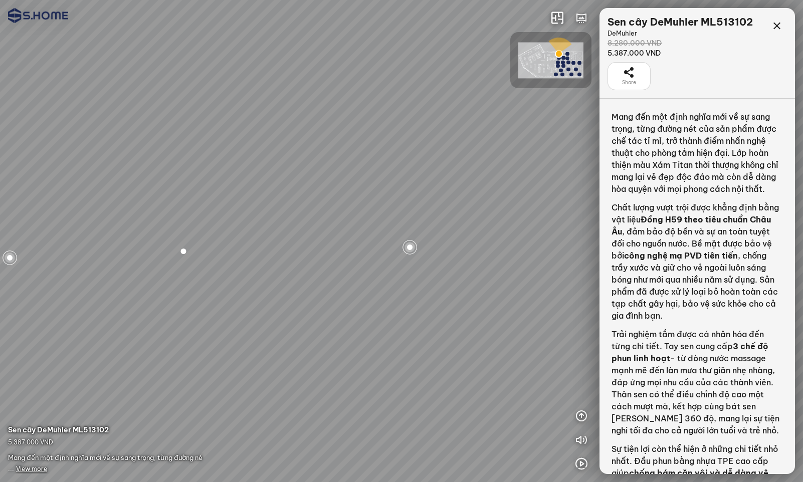
drag, startPoint x: 357, startPoint y: 296, endPoint x: 435, endPoint y: 232, distance: 101.1
click at [434, 232] on div at bounding box center [401, 241] width 803 height 482
drag, startPoint x: 553, startPoint y: 211, endPoint x: 562, endPoint y: 210, distance: 9.1
click at [559, 210] on div at bounding box center [401, 241] width 803 height 482
drag, startPoint x: 312, startPoint y: 246, endPoint x: 457, endPoint y: 274, distance: 148.1
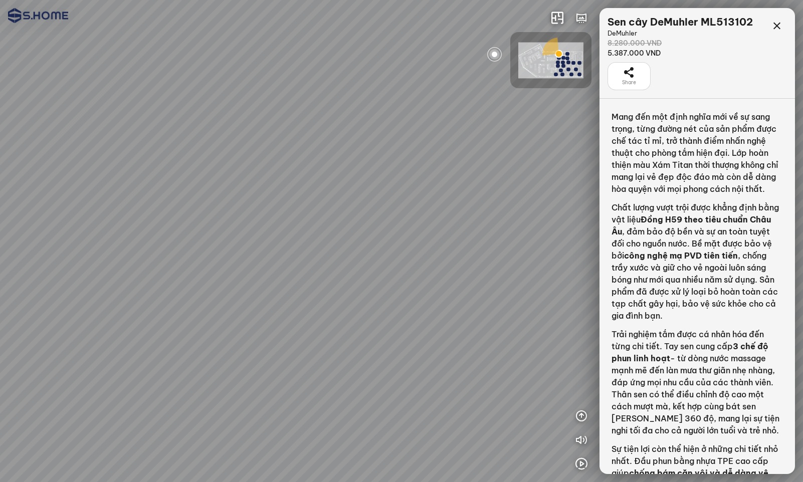
click at [476, 259] on div at bounding box center [401, 241] width 803 height 482
drag, startPoint x: 397, startPoint y: 301, endPoint x: 472, endPoint y: 303, distance: 74.7
click at [472, 299] on div at bounding box center [401, 241] width 803 height 482
drag, startPoint x: 410, startPoint y: 297, endPoint x: 610, endPoint y: 335, distance: 202.9
click at [607, 335] on div "INFO: krpano 1.20.8 (build 2020-09-15) INFO: HTML5/Desktop - Chrome 139.0 - Web…" at bounding box center [401, 241] width 803 height 482
